Goal: Task Accomplishment & Management: Complete application form

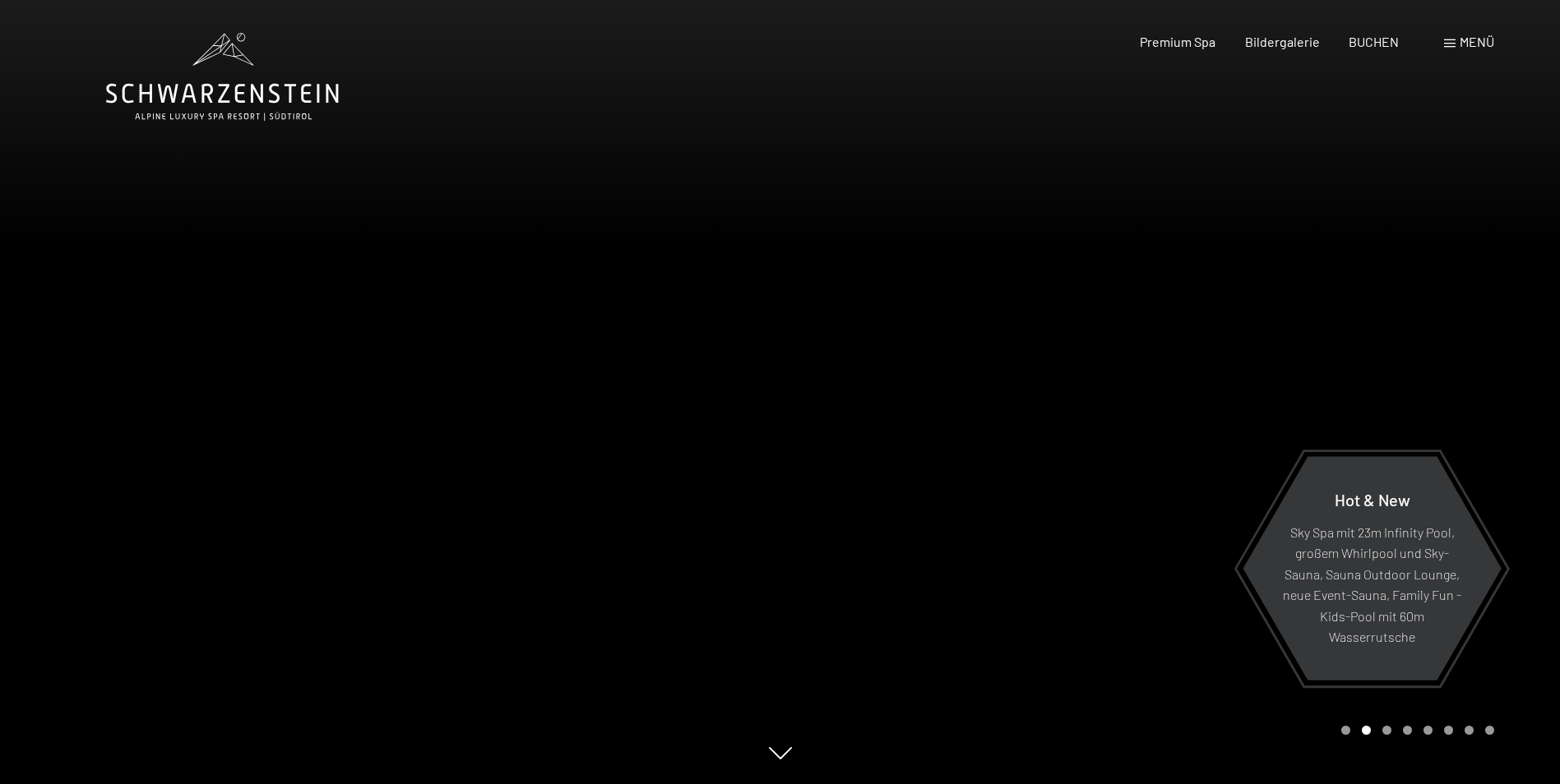
click at [1458, 46] on div "Menü" at bounding box center [1469, 42] width 50 height 18
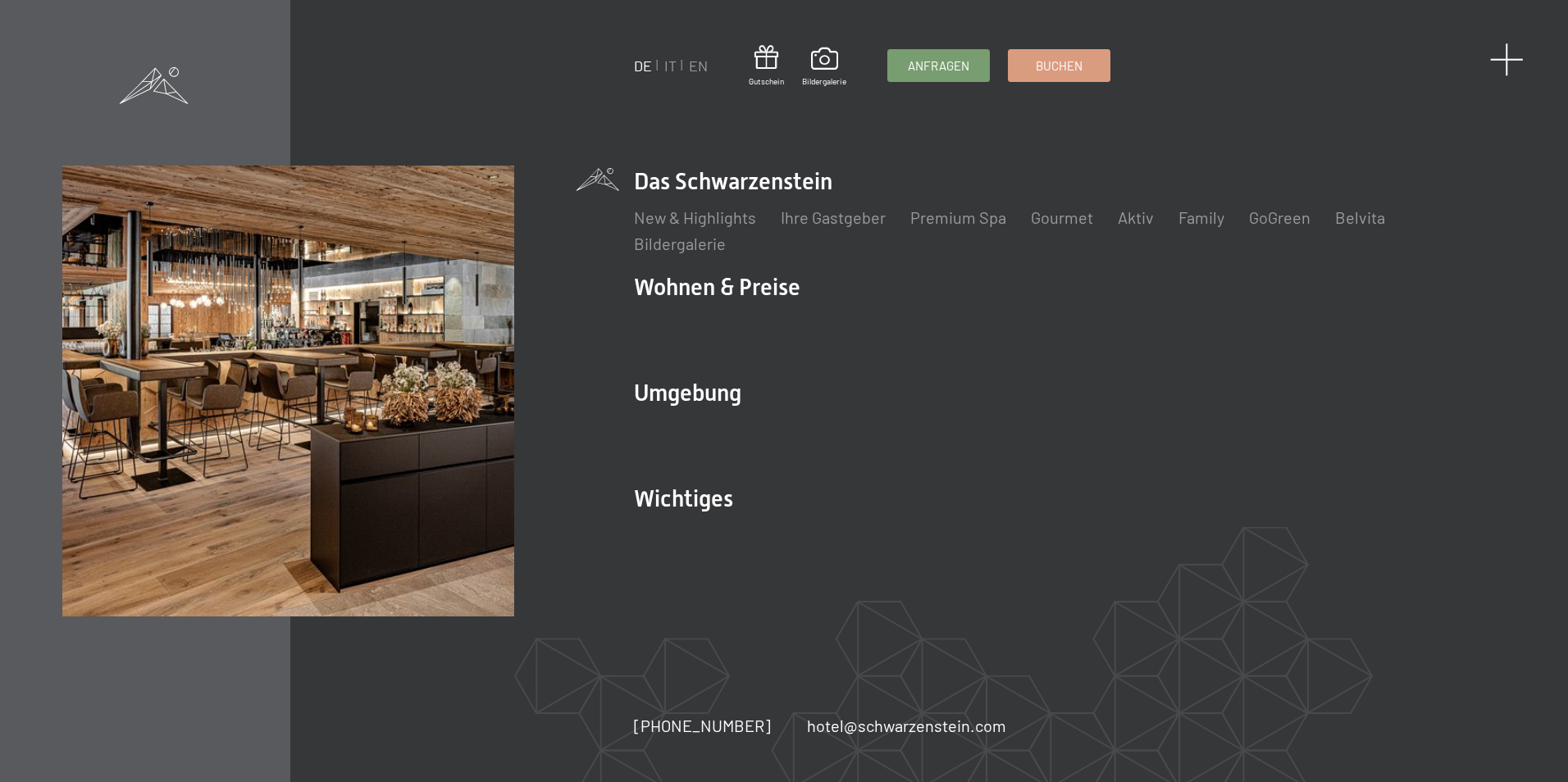
click at [1500, 56] on span at bounding box center [1507, 60] width 34 height 34
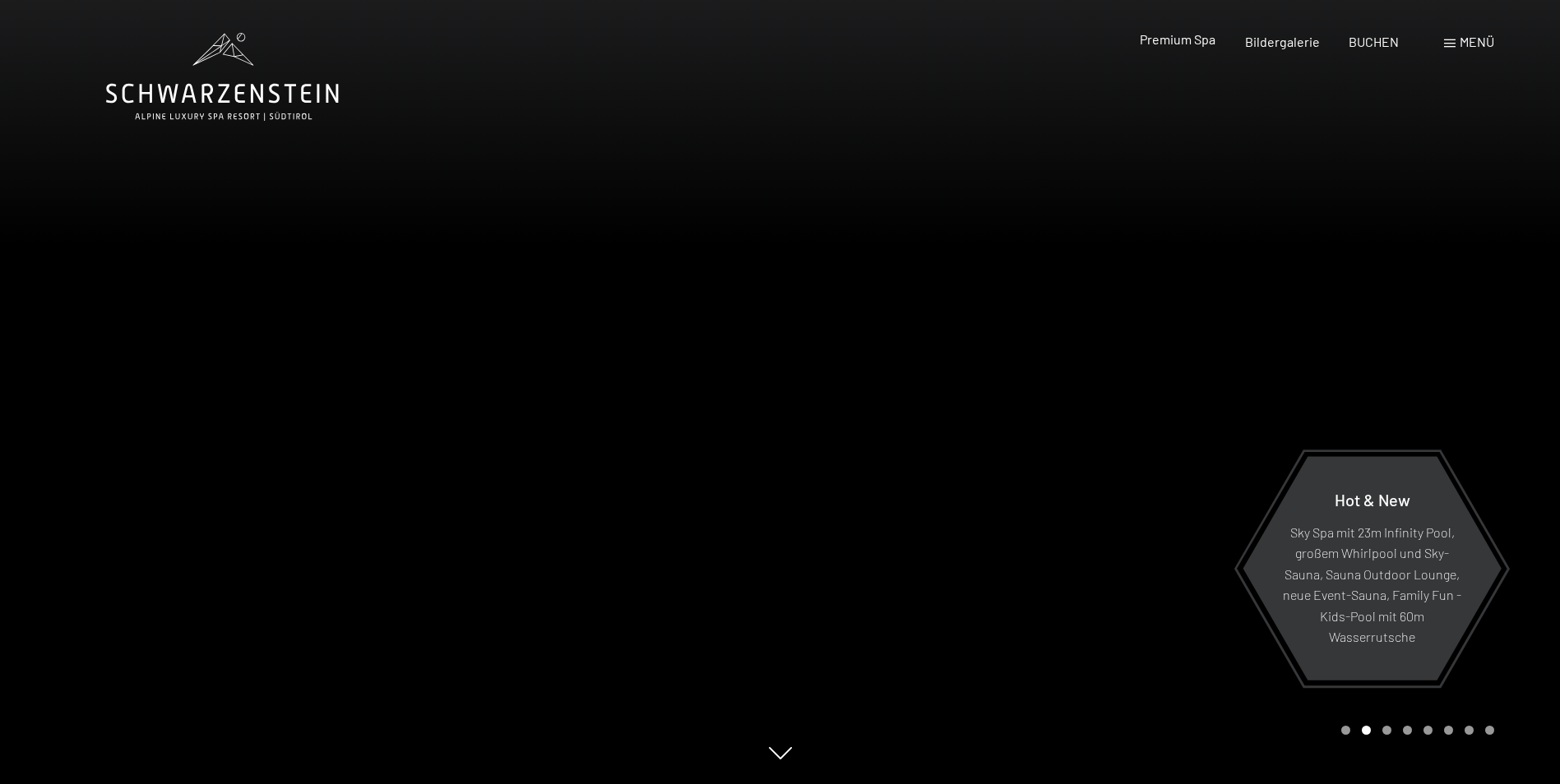
click at [1190, 43] on span "Premium Spa" at bounding box center [1178, 39] width 76 height 15
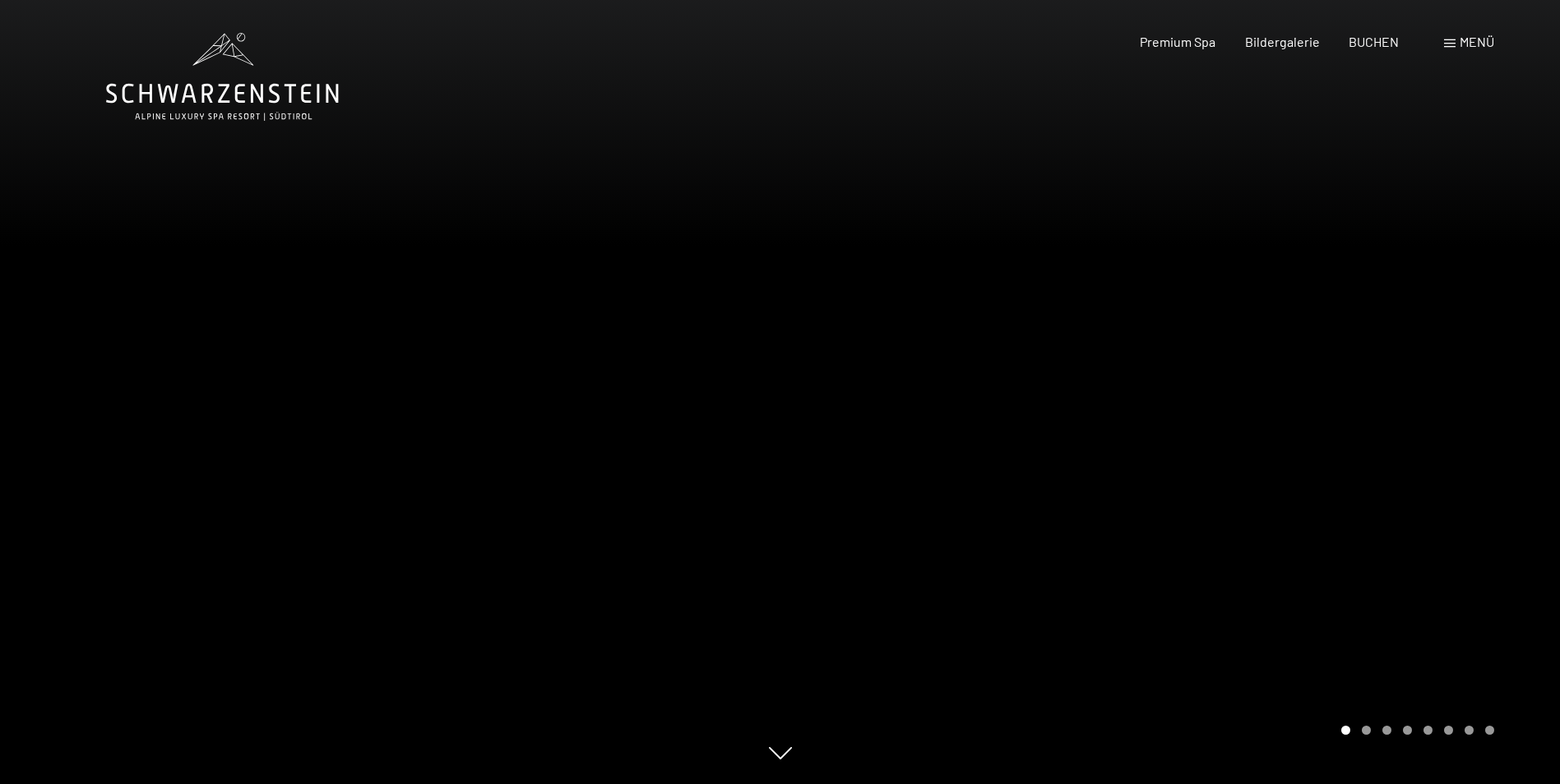
click at [1456, 42] on div "Menü" at bounding box center [1469, 42] width 50 height 18
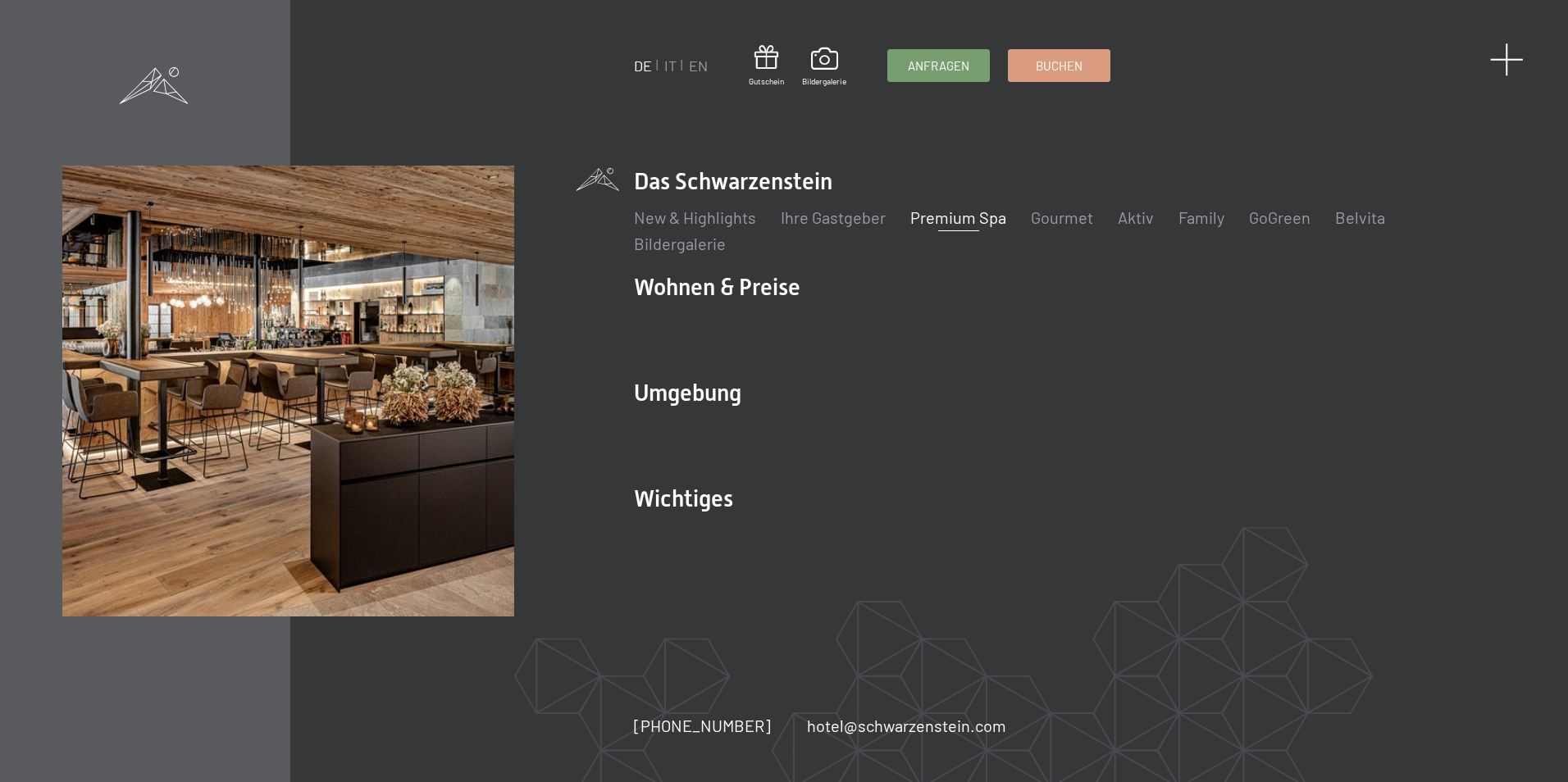
click at [1502, 60] on span at bounding box center [1507, 60] width 34 height 34
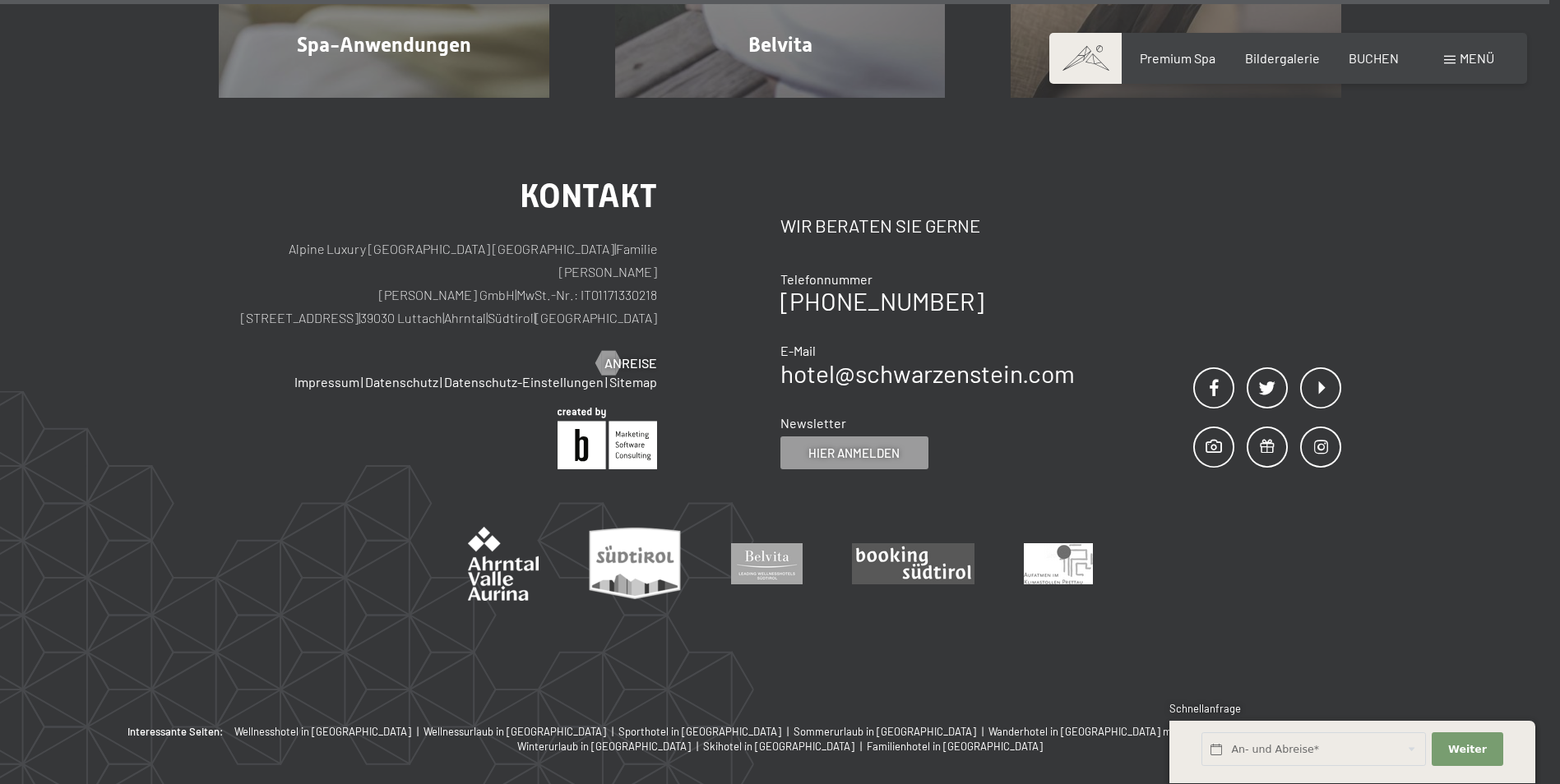
scroll to position [10524, 0]
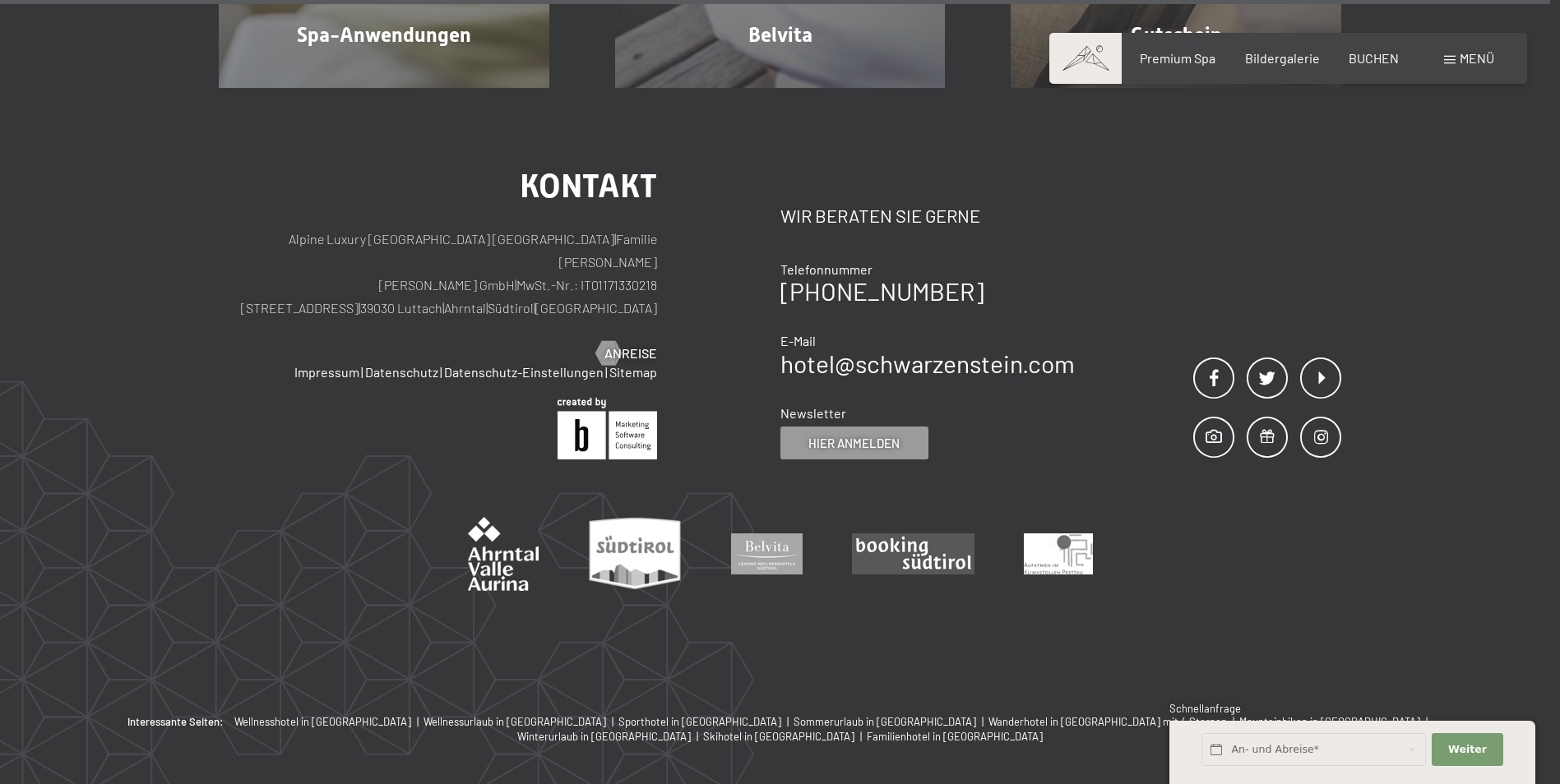
click at [1087, 66] on span at bounding box center [1086, 59] width 73 height 51
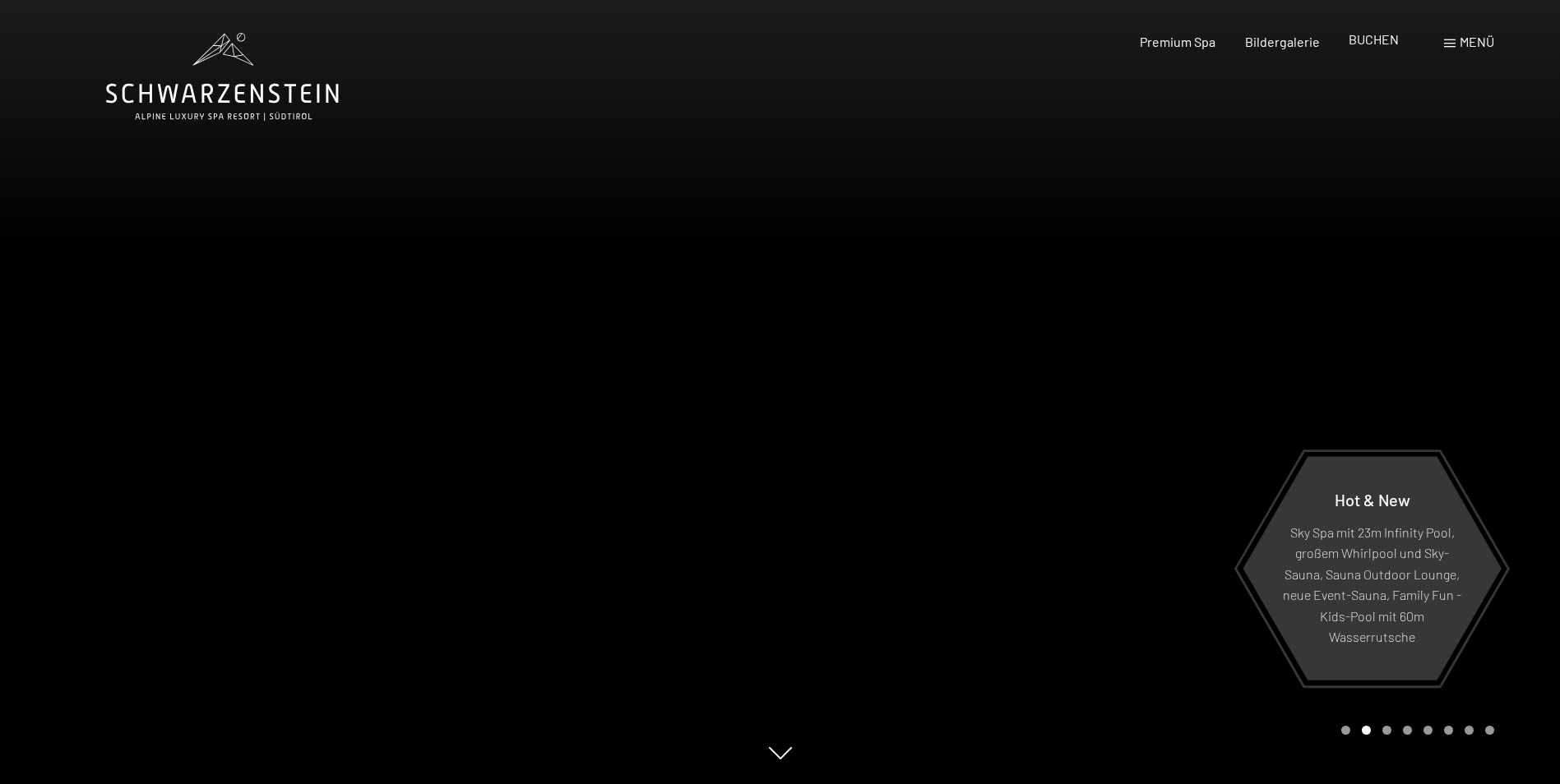
click at [1369, 37] on span "BUCHEN" at bounding box center [1374, 39] width 50 height 15
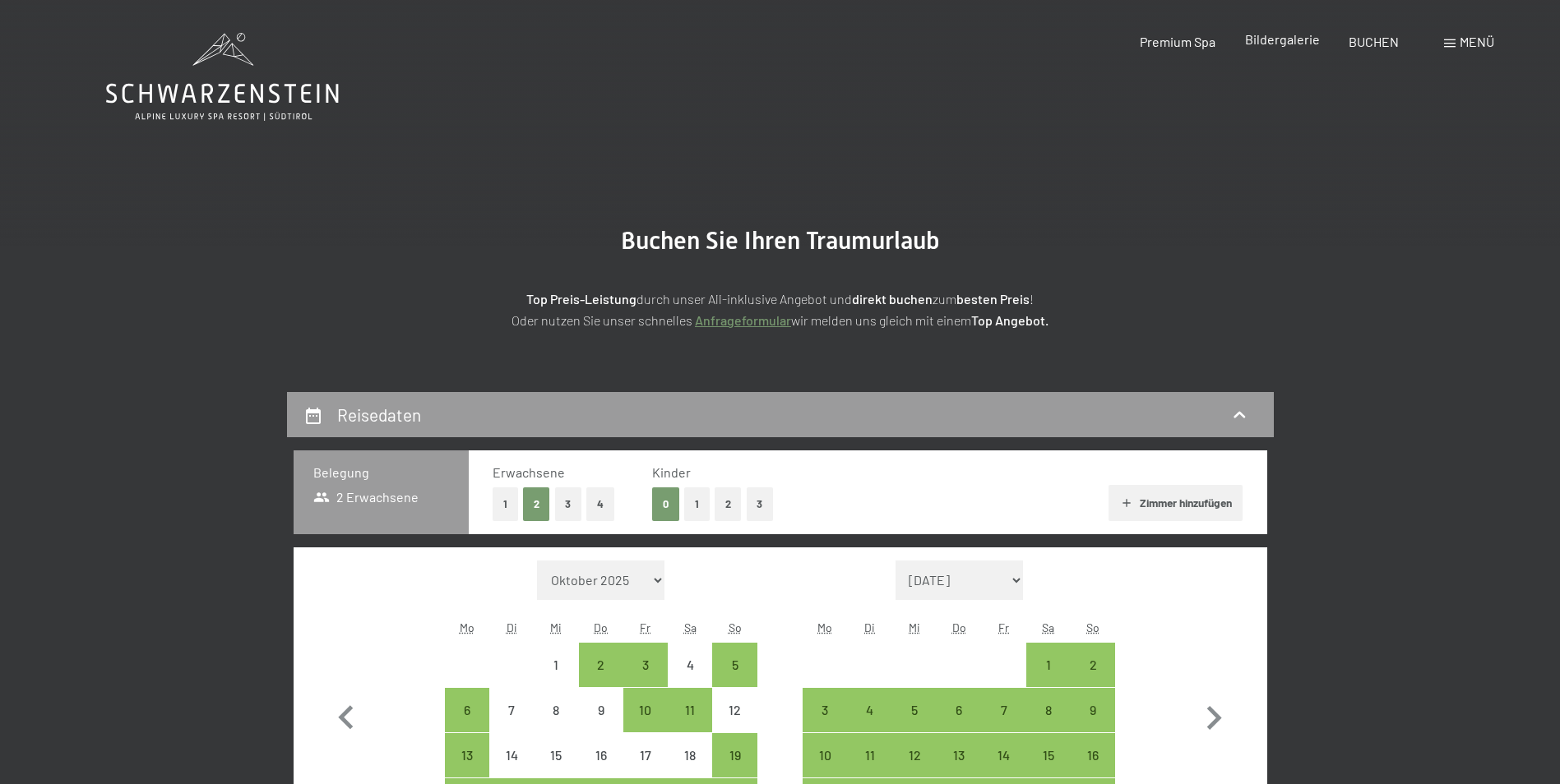
click at [1307, 48] on div "Bildergalerie" at bounding box center [1283, 39] width 75 height 18
click at [1452, 44] on span at bounding box center [1449, 44] width 11 height 9
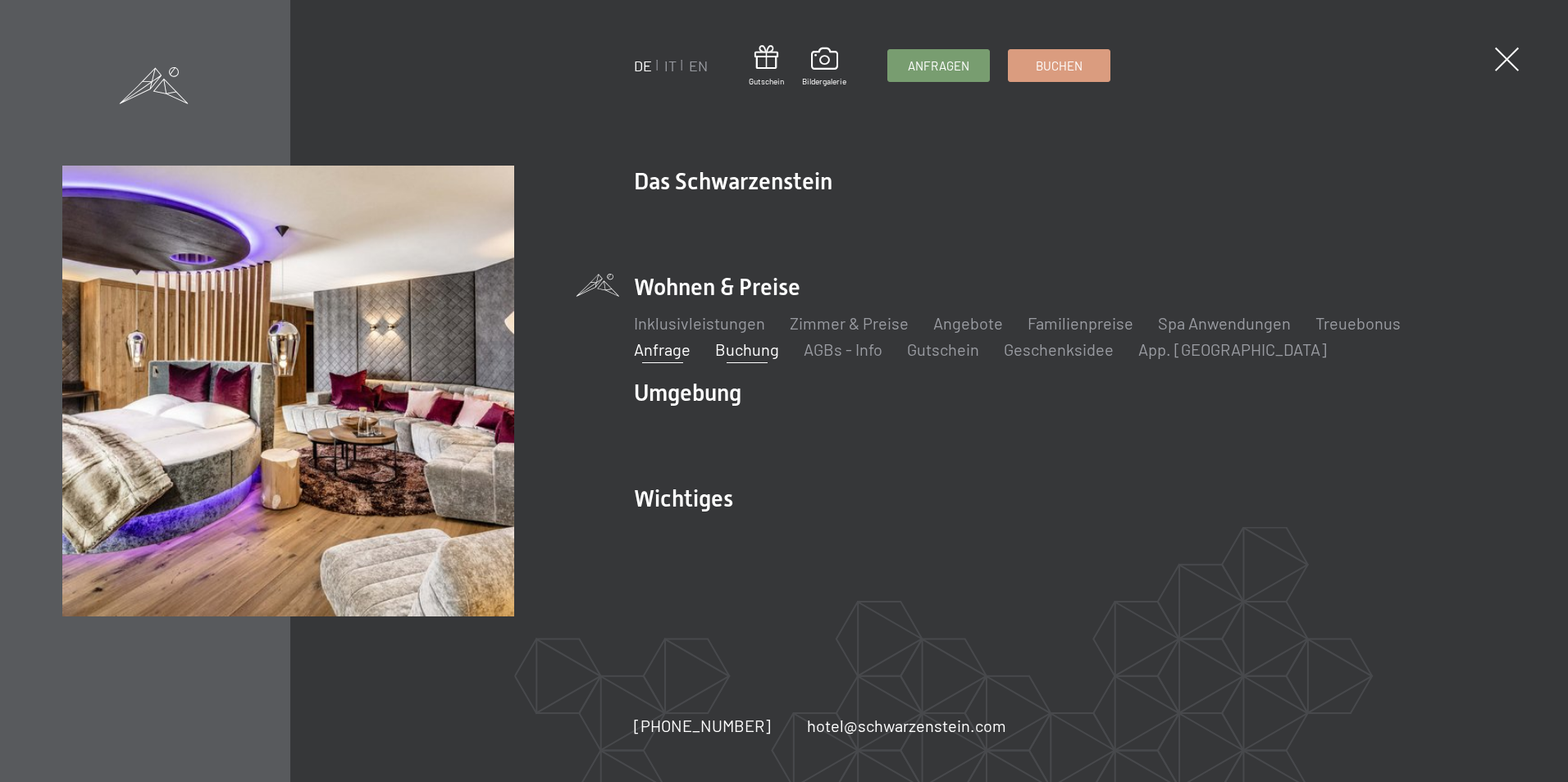
click at [690, 340] on link "Anfrage" at bounding box center [662, 349] width 57 height 20
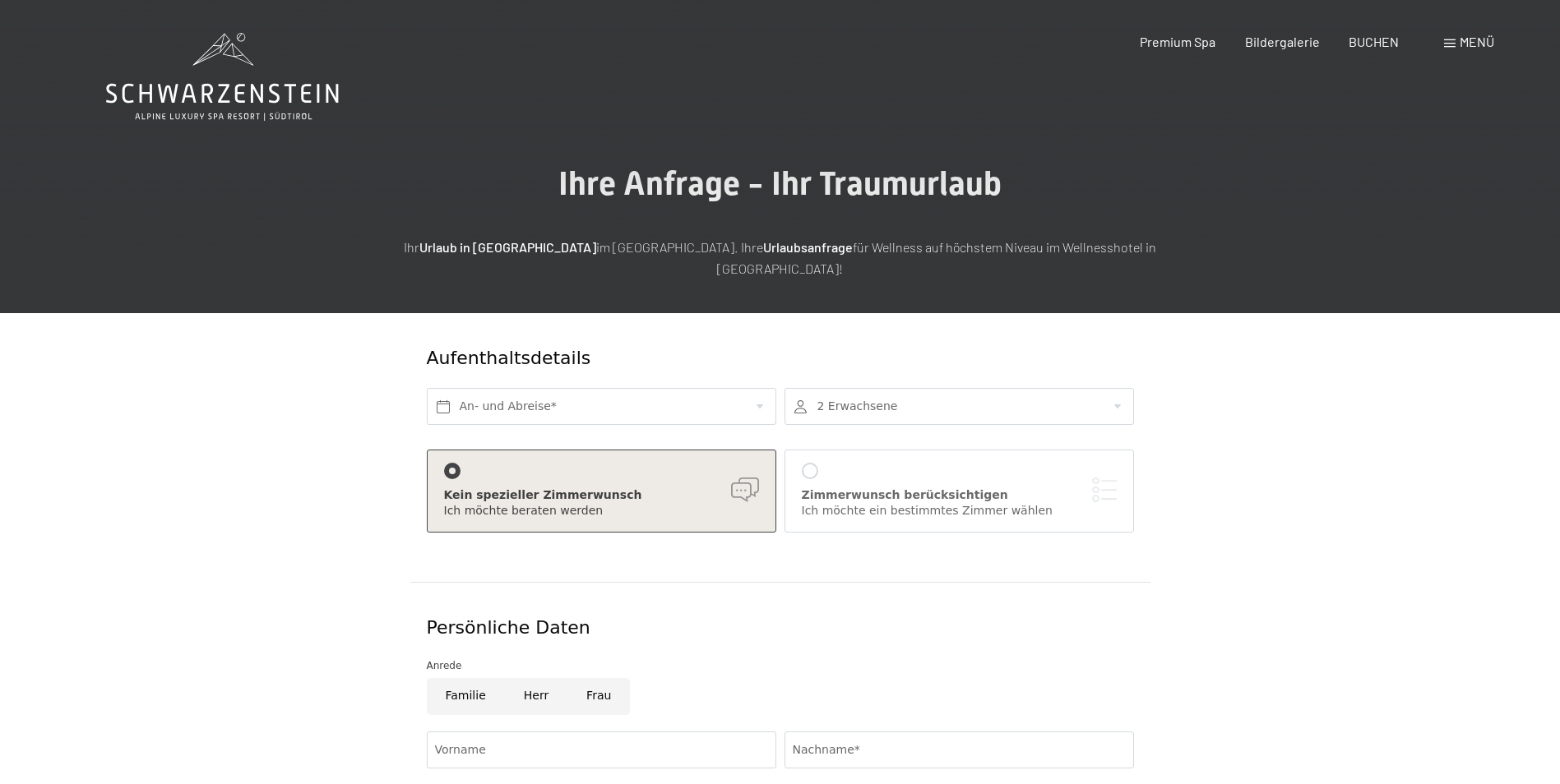
click at [249, 93] on icon at bounding box center [222, 77] width 233 height 88
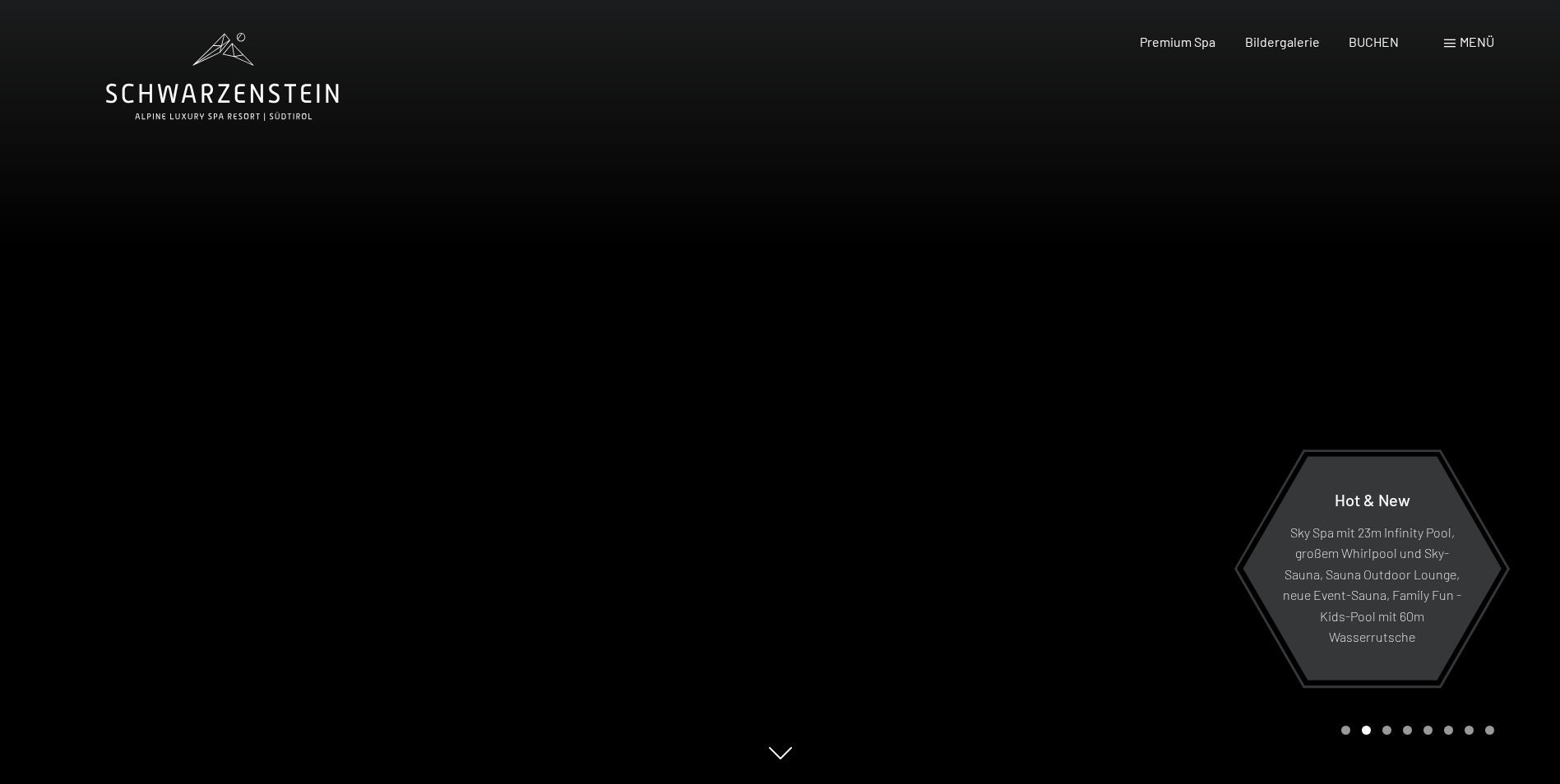
click at [259, 107] on icon at bounding box center [222, 77] width 233 height 88
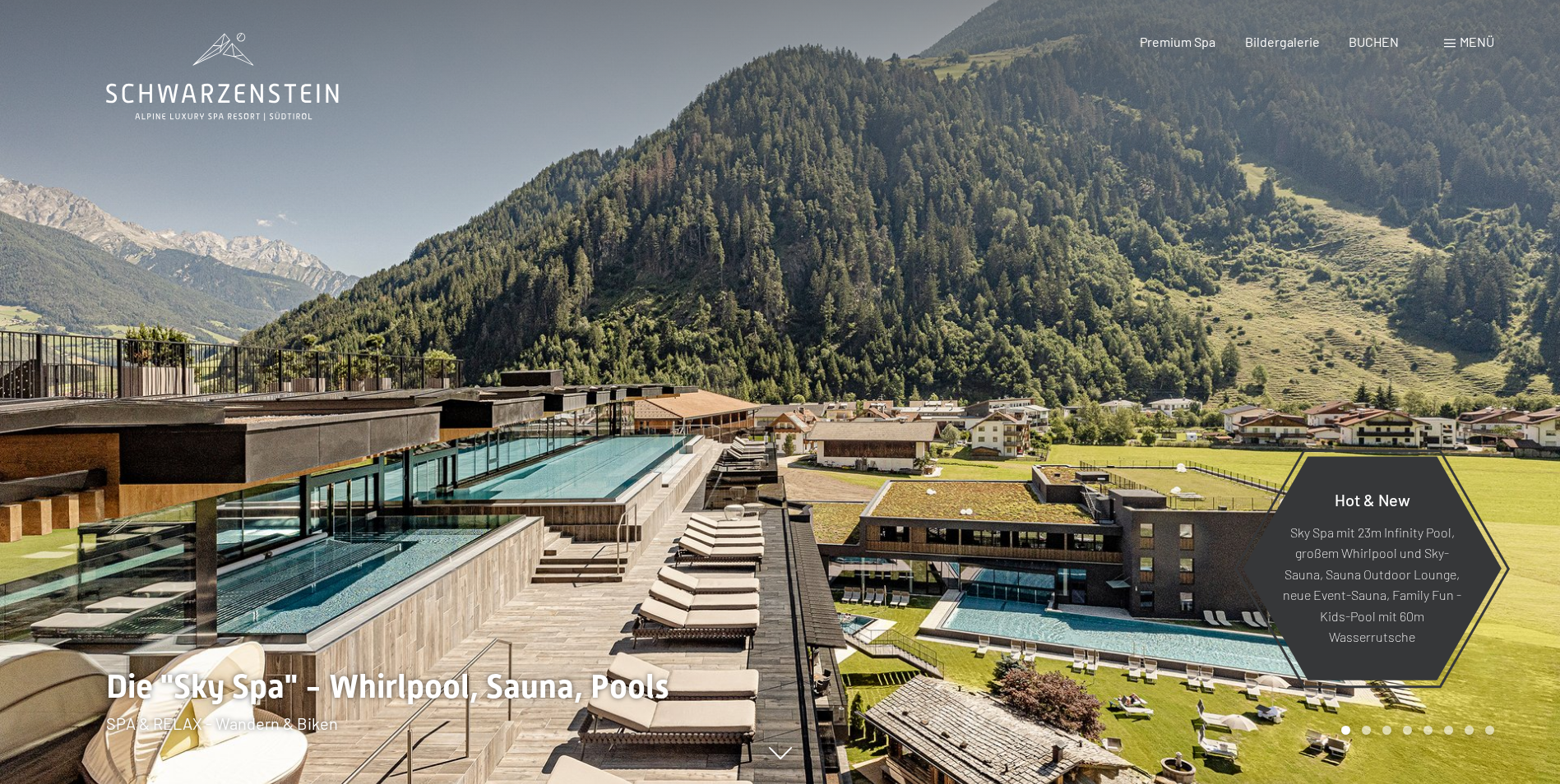
drag, startPoint x: 0, startPoint y: 0, endPoint x: 259, endPoint y: 107, distance: 280.2
click at [259, 107] on icon at bounding box center [222, 77] width 233 height 88
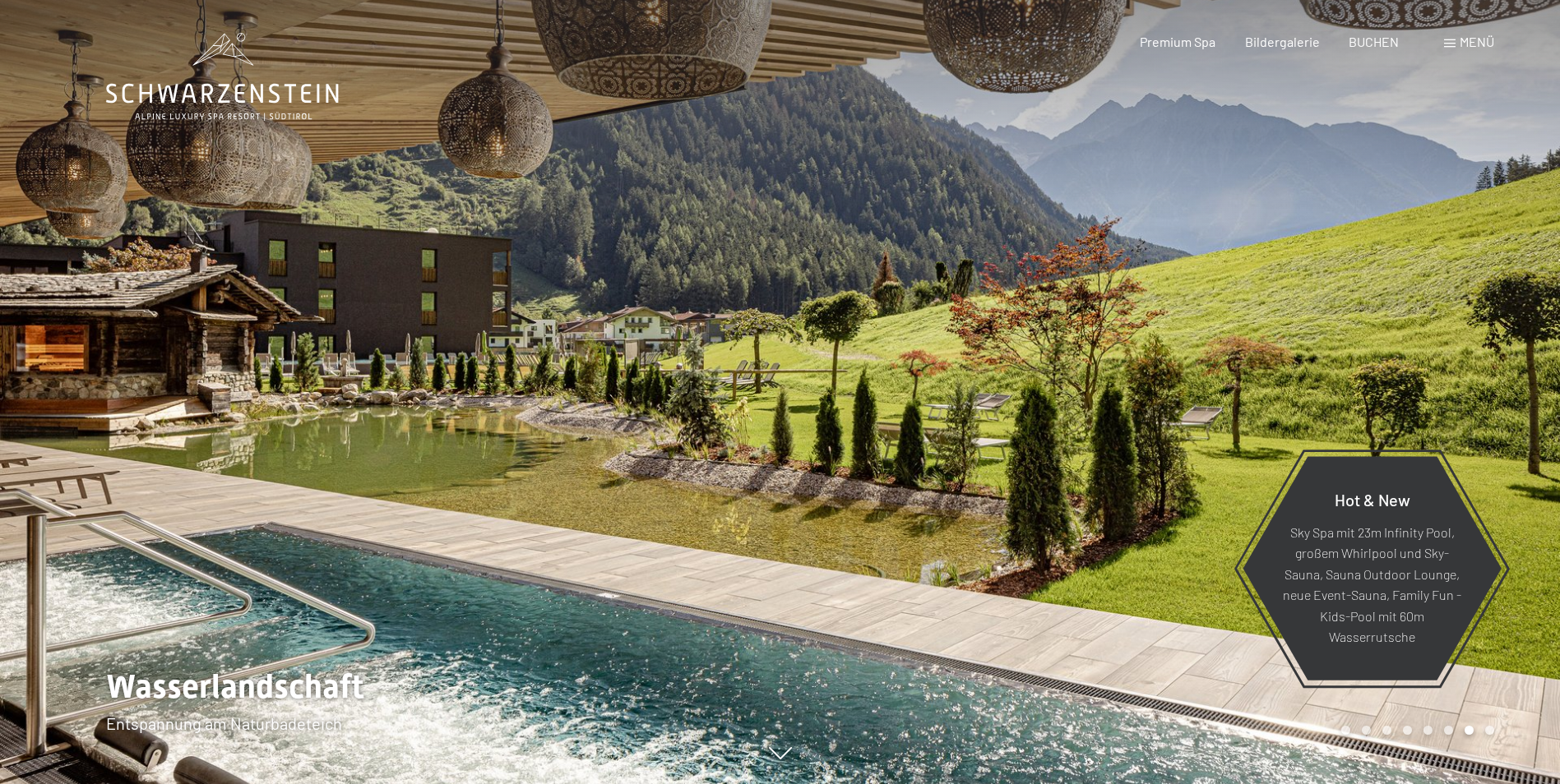
click at [1430, 51] on div "Buchen Anfragen Premium Spa Bildergalerie BUCHEN Menü DE IT EN Gutschein Bilder…" at bounding box center [1288, 42] width 412 height 18
click at [1446, 44] on span at bounding box center [1449, 44] width 11 height 9
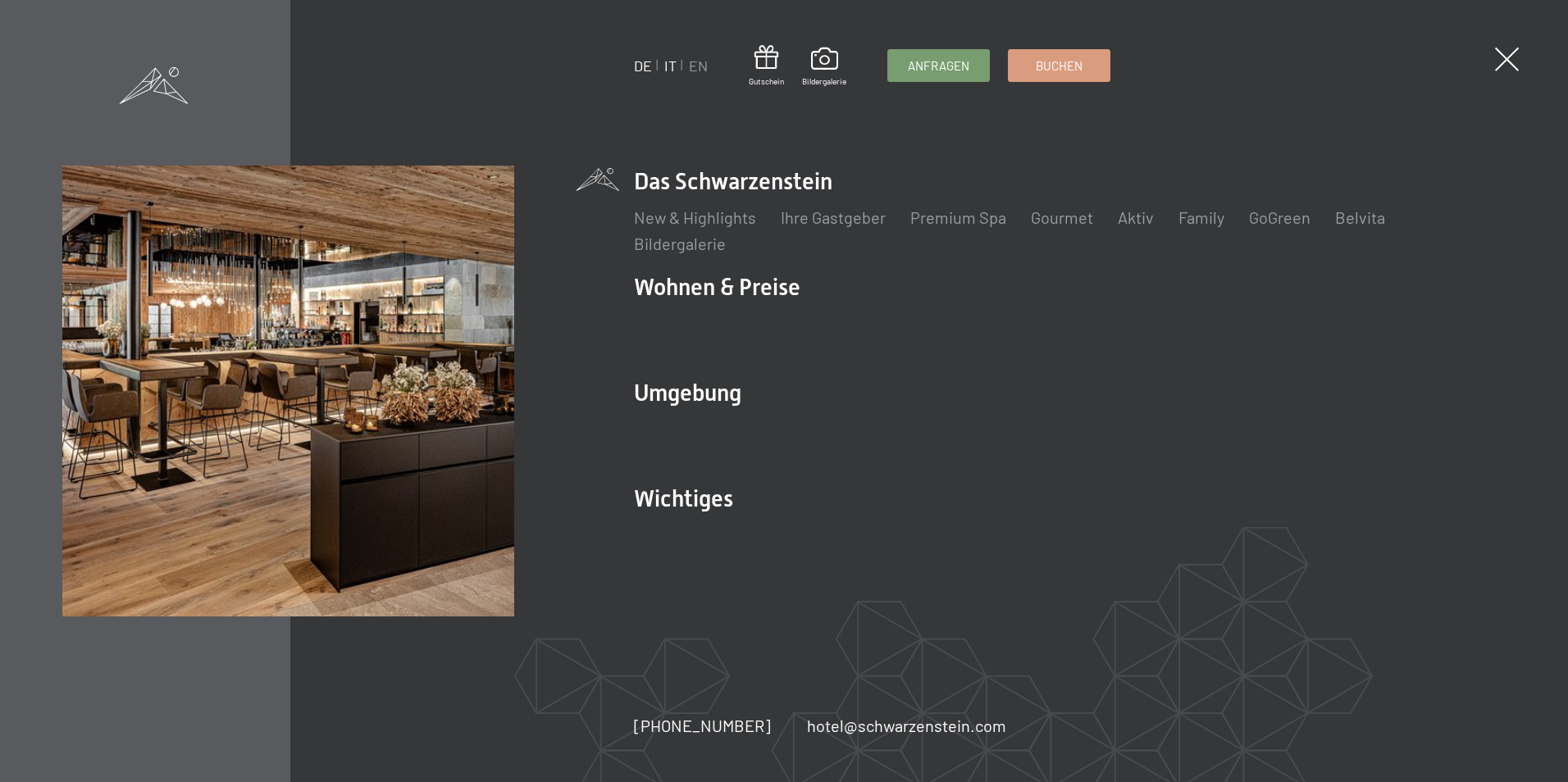
click at [675, 67] on link "IT" at bounding box center [670, 66] width 12 height 18
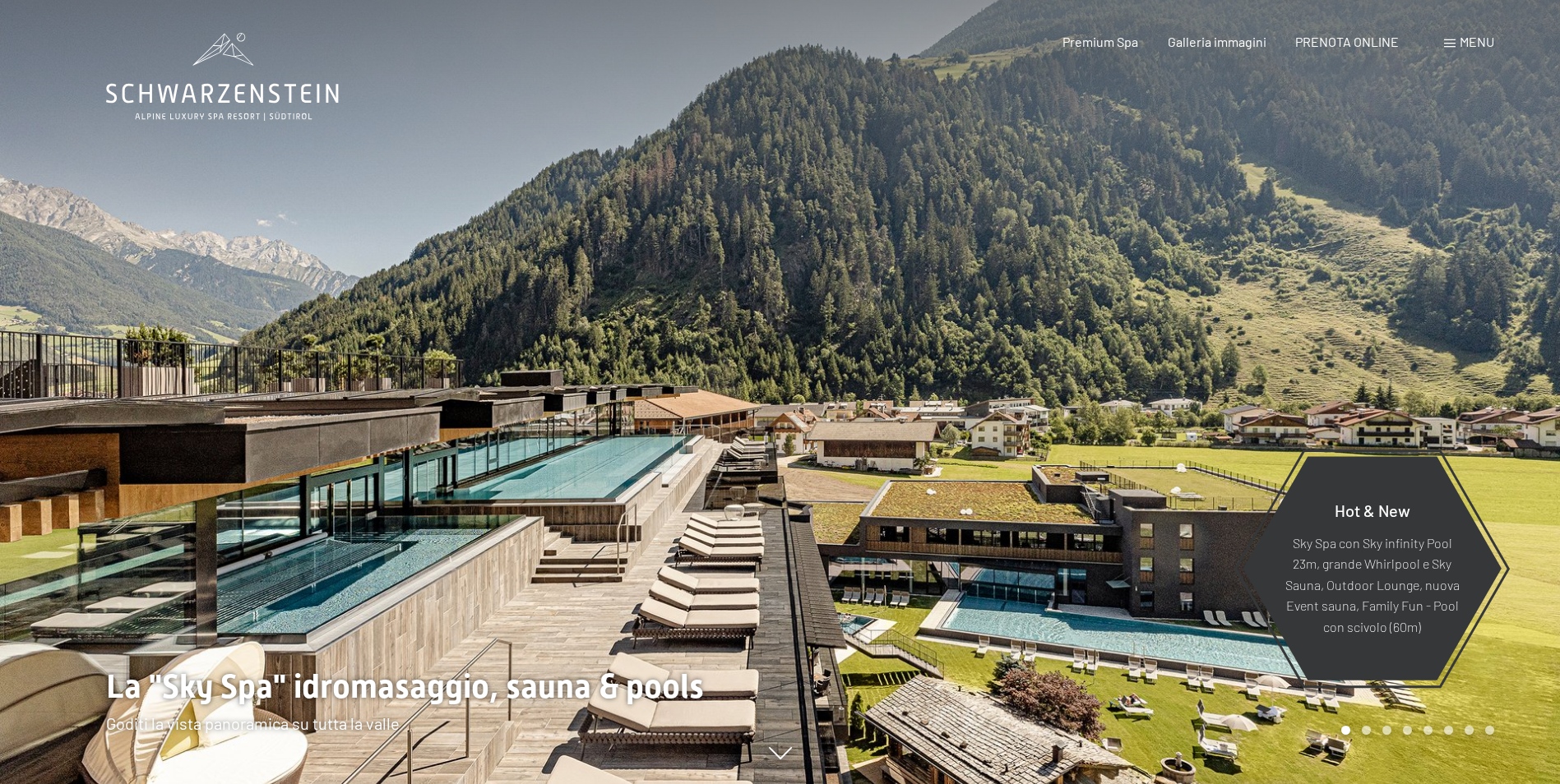
click at [1464, 41] on span "Menu" at bounding box center [1477, 42] width 34 height 15
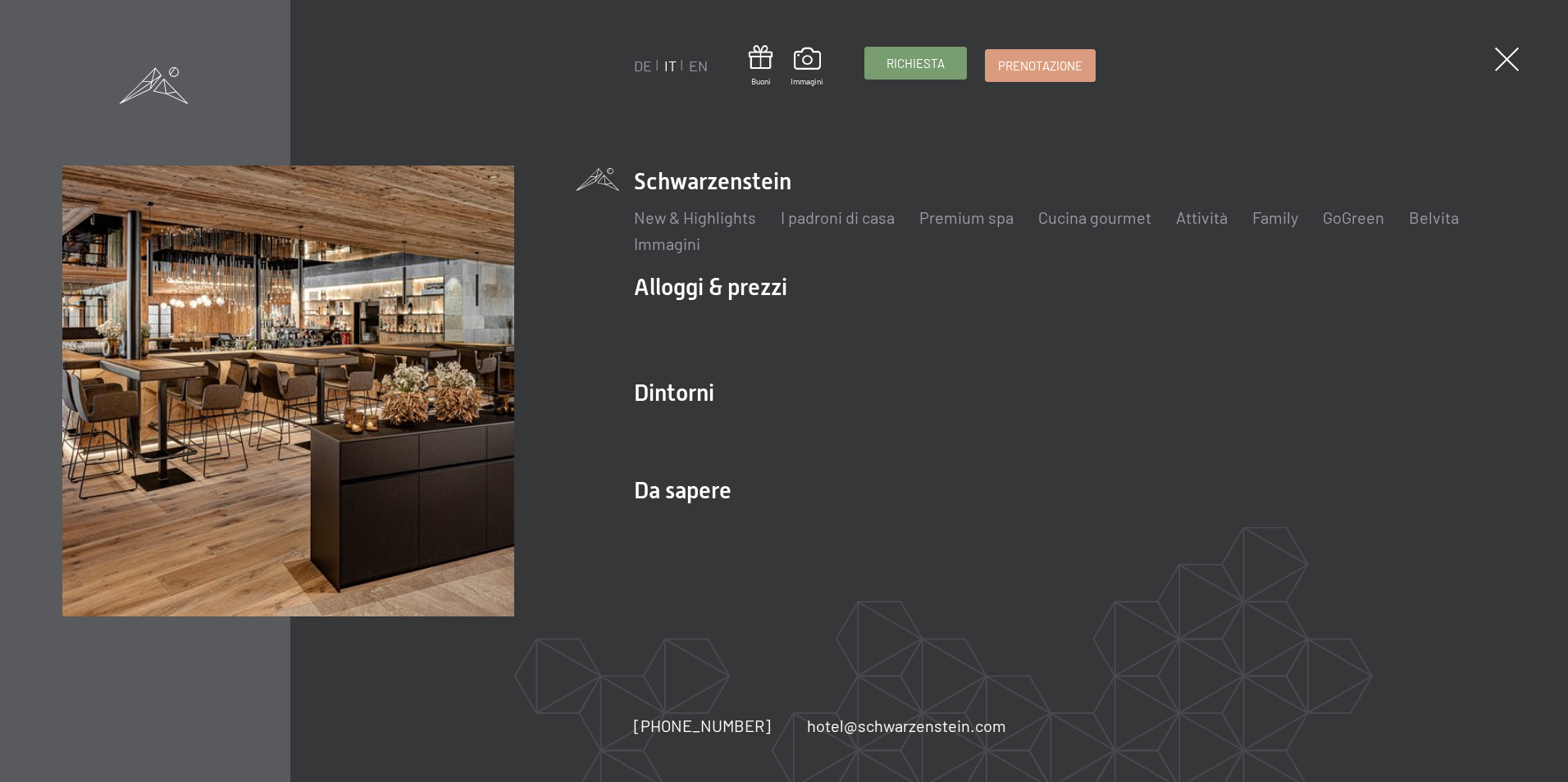
click at [894, 66] on span "Richiesta" at bounding box center [915, 64] width 58 height 17
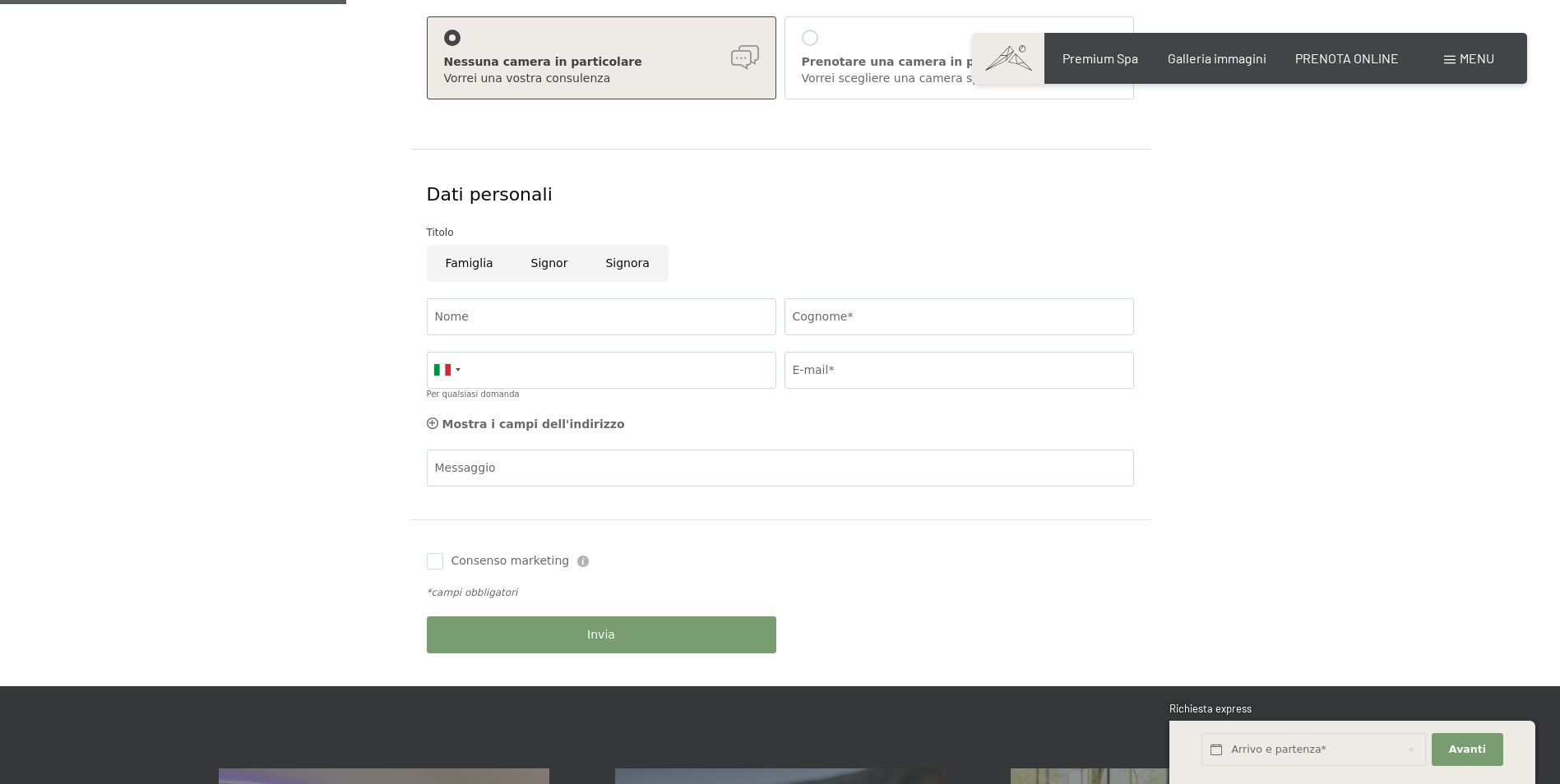
scroll to position [411, 0]
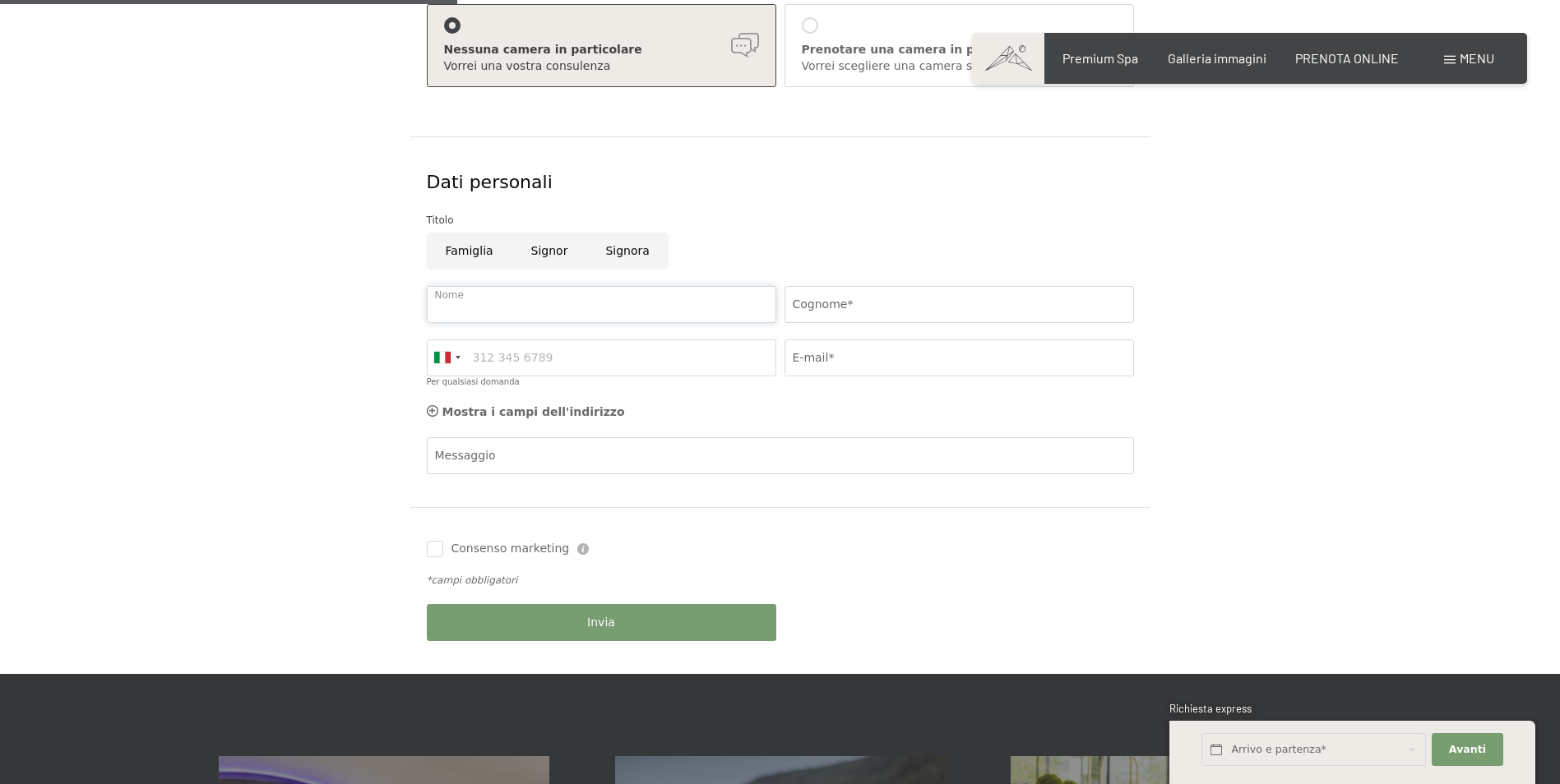
click at [654, 304] on input "Nome" at bounding box center [602, 304] width 350 height 37
type input "FABIO"
type input "MAURI"
type input "3355696942"
type input "fabio1861@gmail.com"
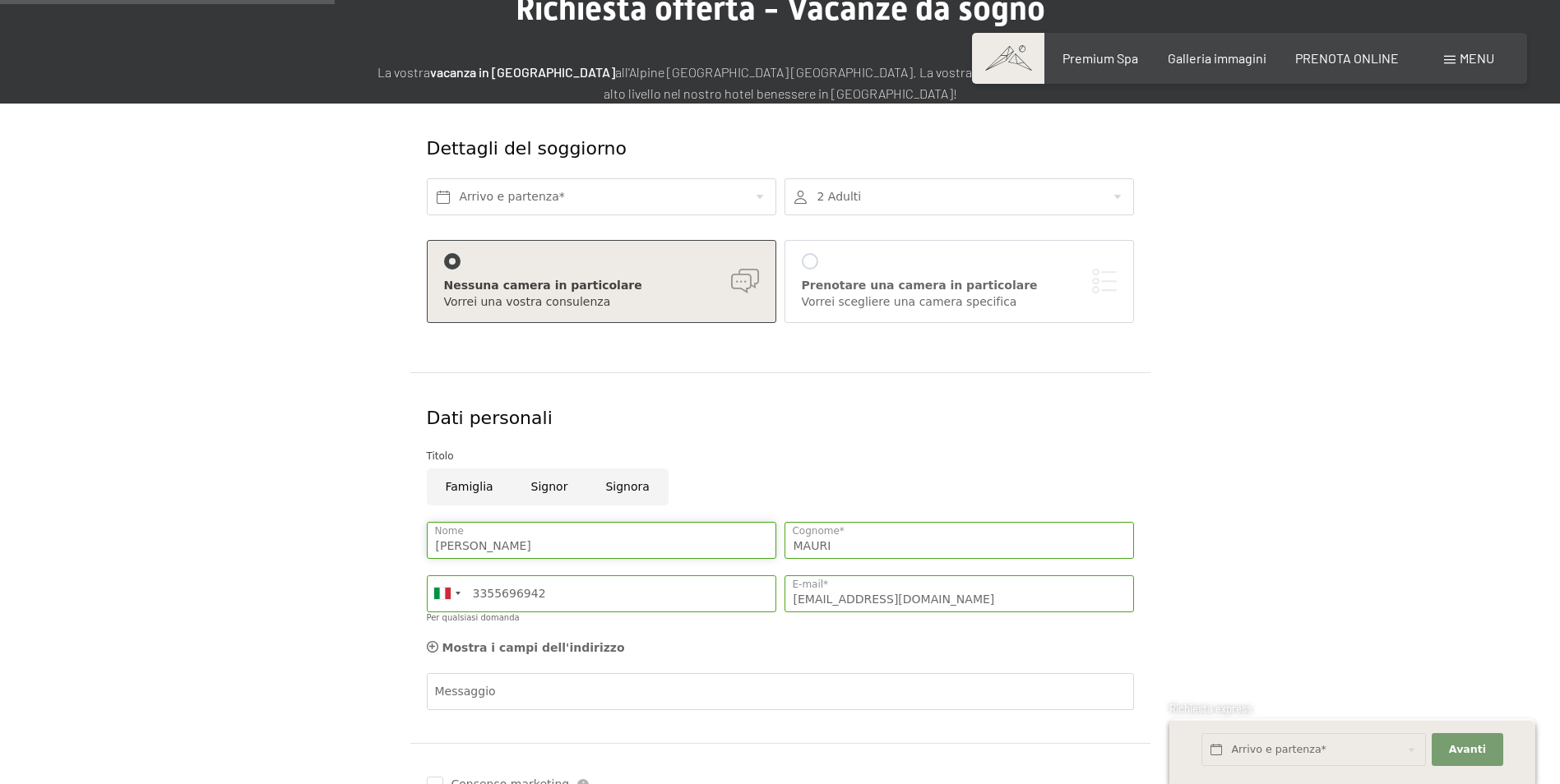
scroll to position [82, 0]
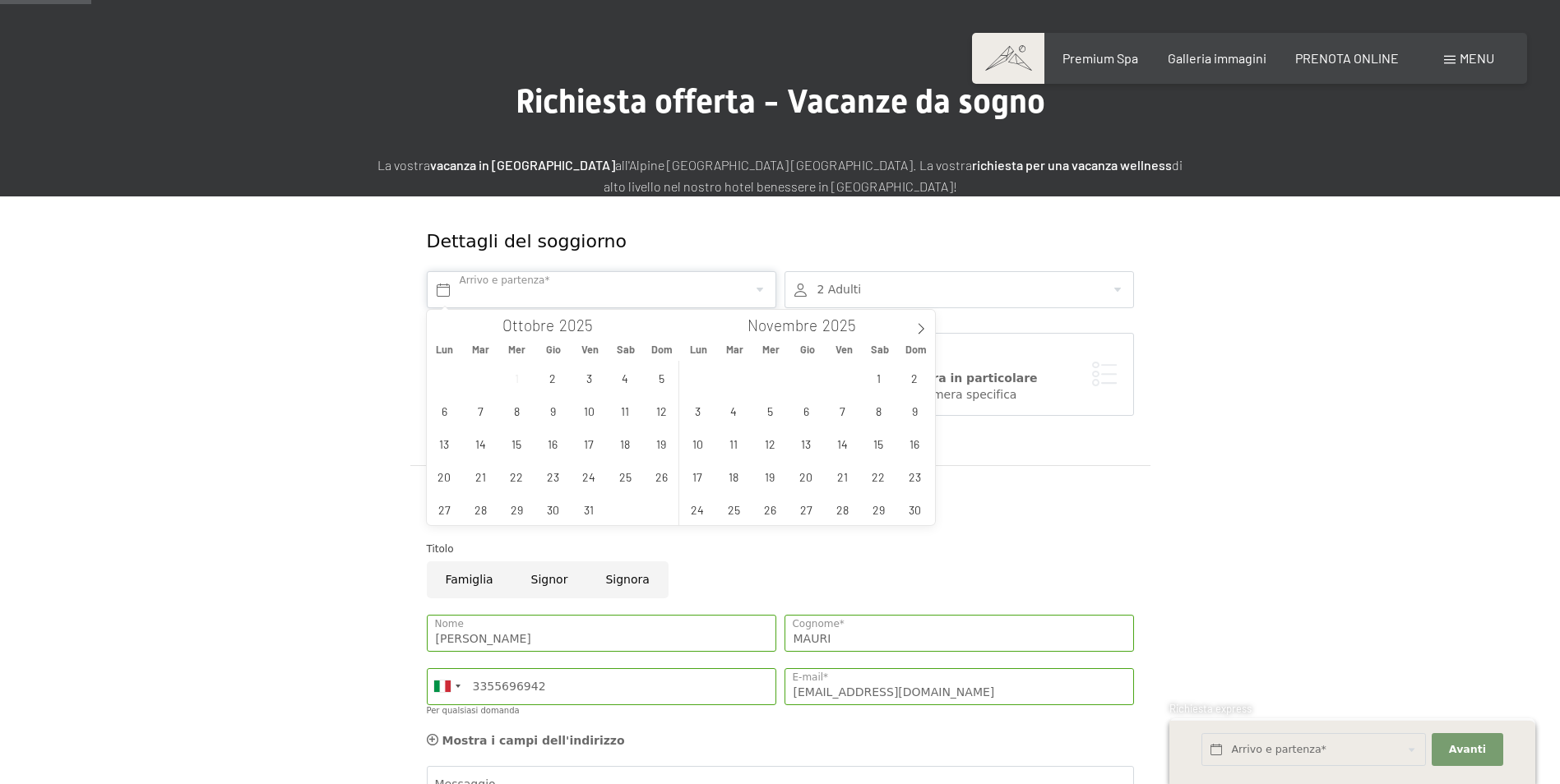
click at [456, 480] on span "20" at bounding box center [445, 477] width 32 height 32
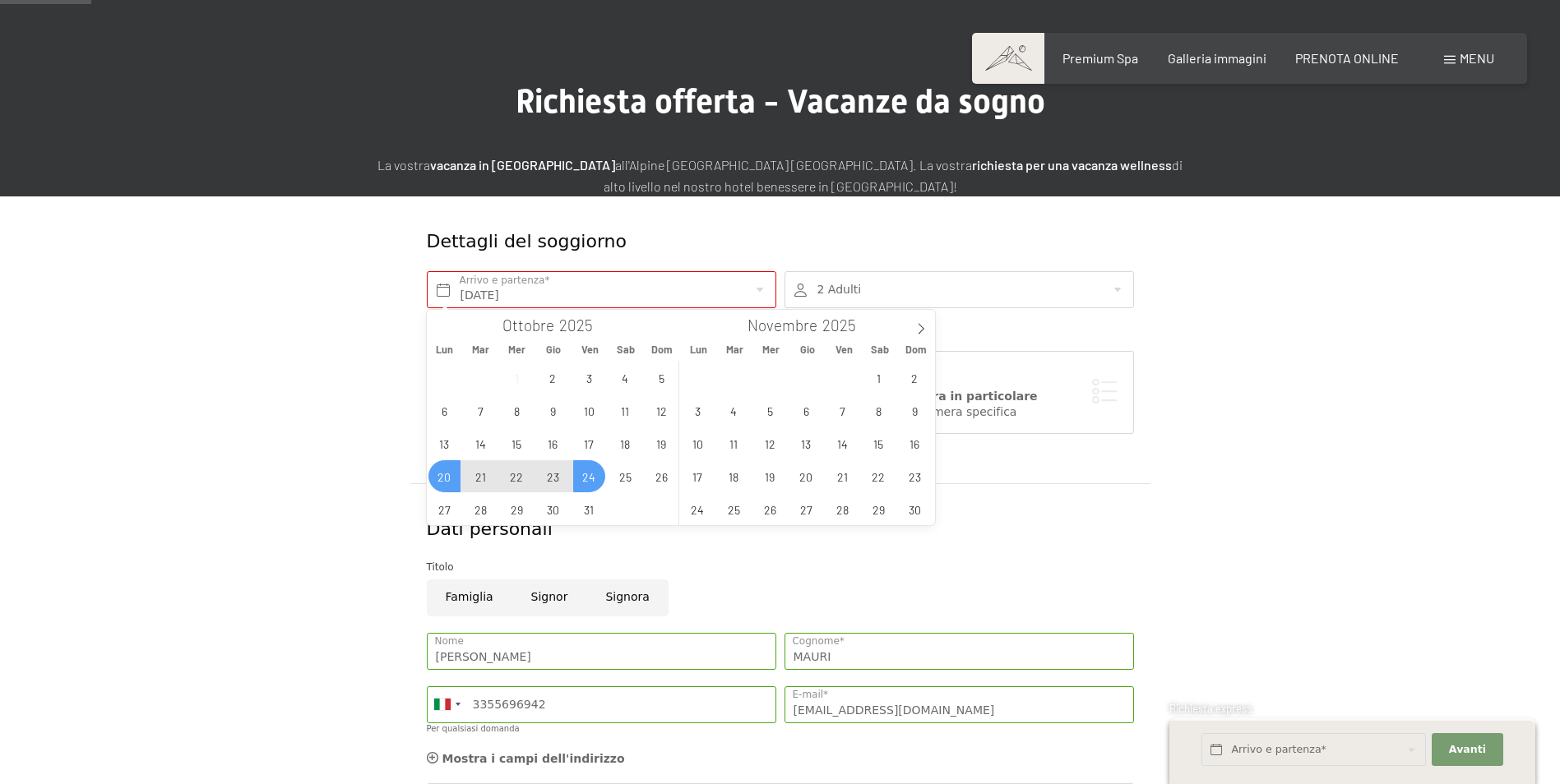
click at [585, 481] on span "24" at bounding box center [590, 477] width 32 height 32
type input "Lun. 20/10/2025 - Ven. 24/10/2025"
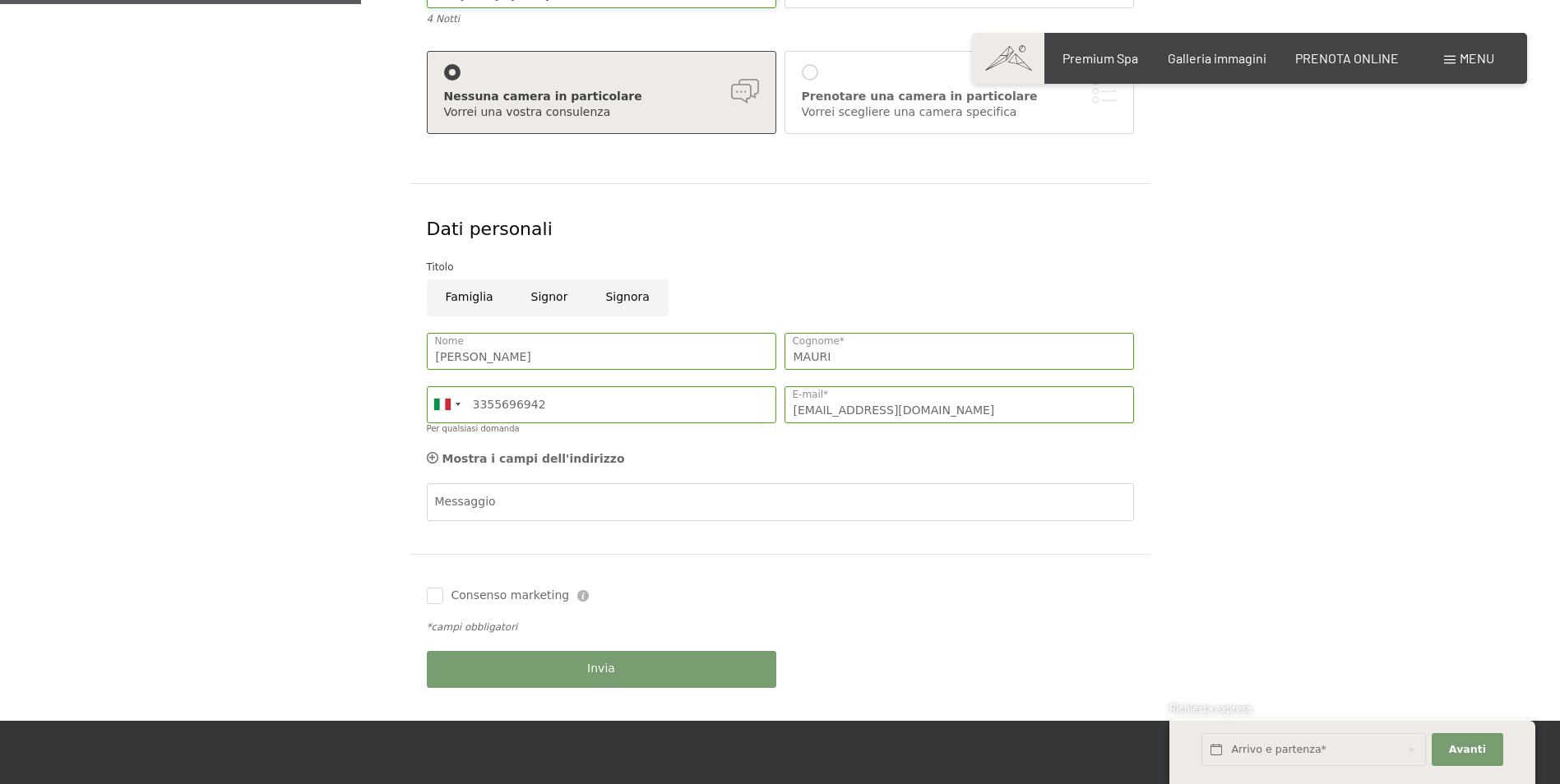
scroll to position [411, 0]
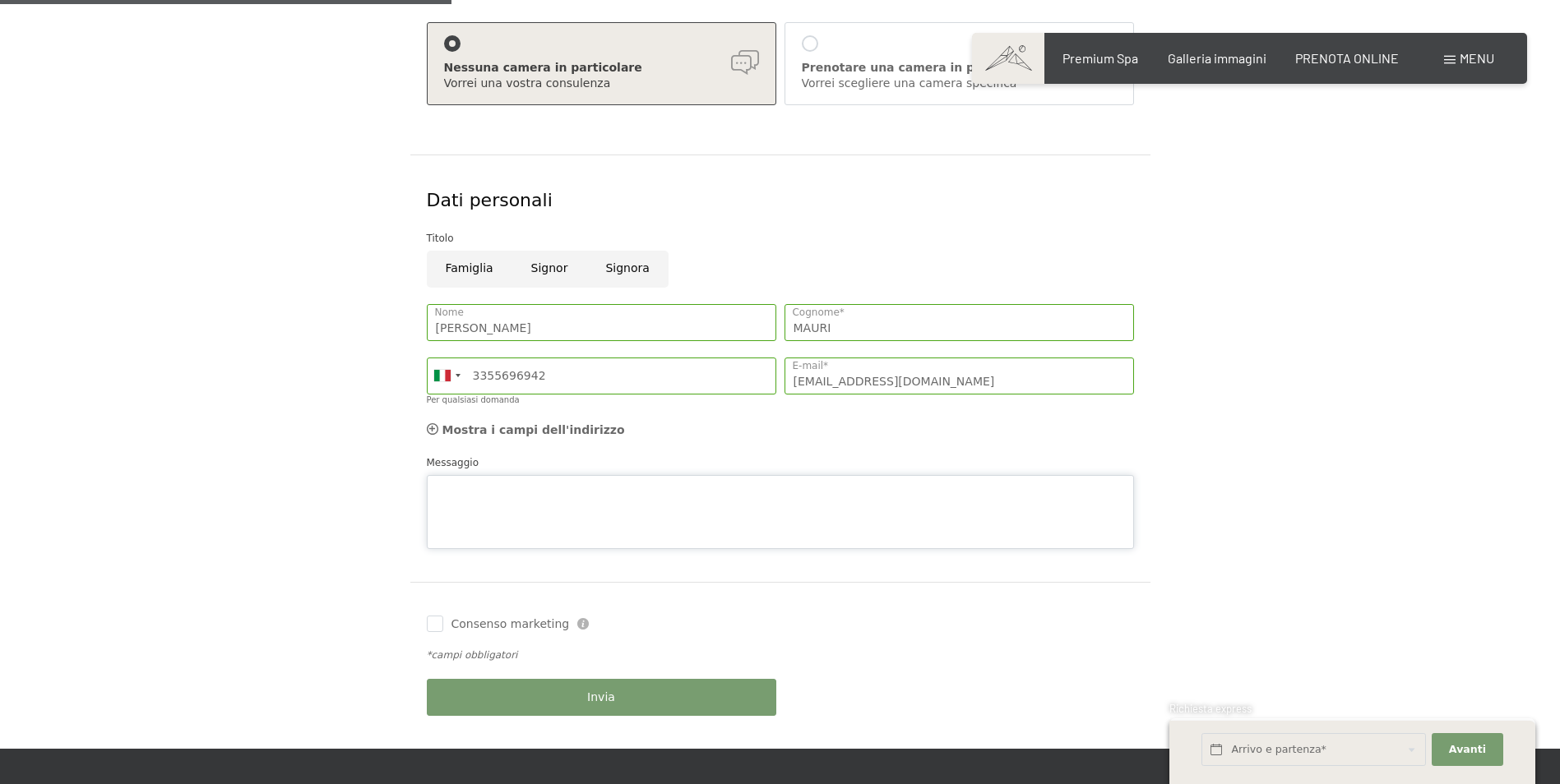
click at [454, 468] on div "Messaggio" at bounding box center [780, 502] width 707 height 95
type textarea "siamo 2 coppie preventivo per 2 camere"
click at [432, 628] on input "Consenso marketing" at bounding box center [434, 624] width 16 height 16
checkbox input "true"
click at [530, 691] on button "Invia" at bounding box center [602, 697] width 350 height 37
